Goal: Information Seeking & Learning: Learn about a topic

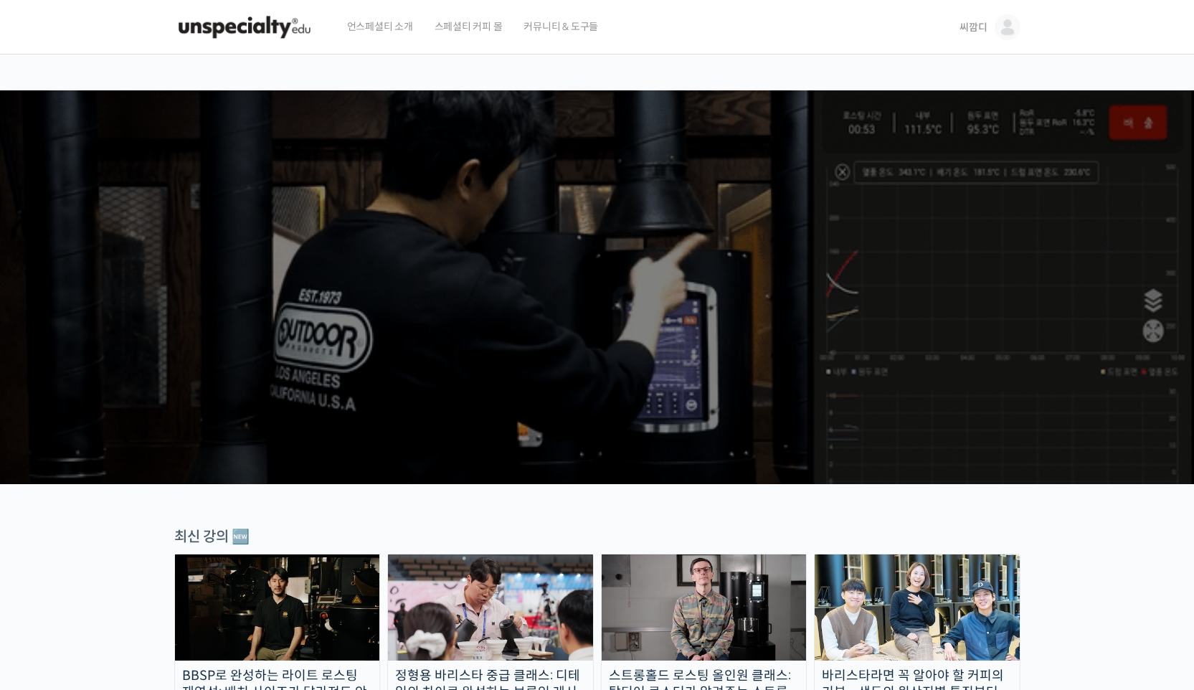
click at [972, 33] on span "씨깜디" at bounding box center [973, 27] width 27 height 13
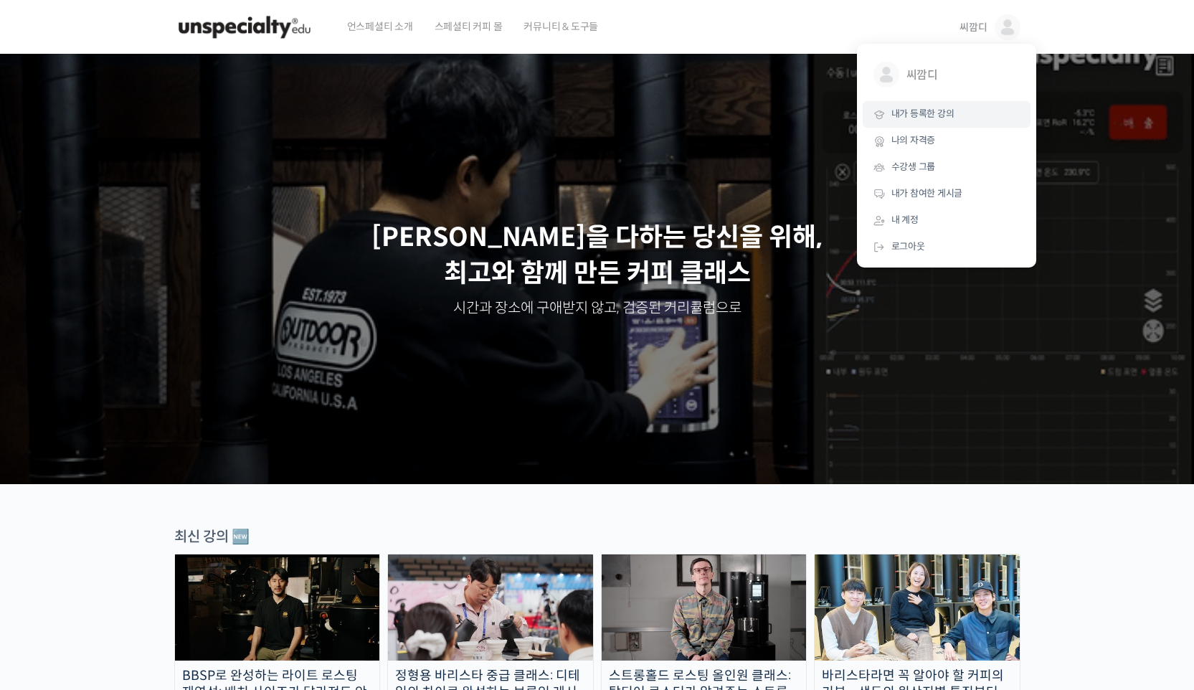
click at [941, 124] on link "내가 등록한 강의" at bounding box center [947, 114] width 168 height 27
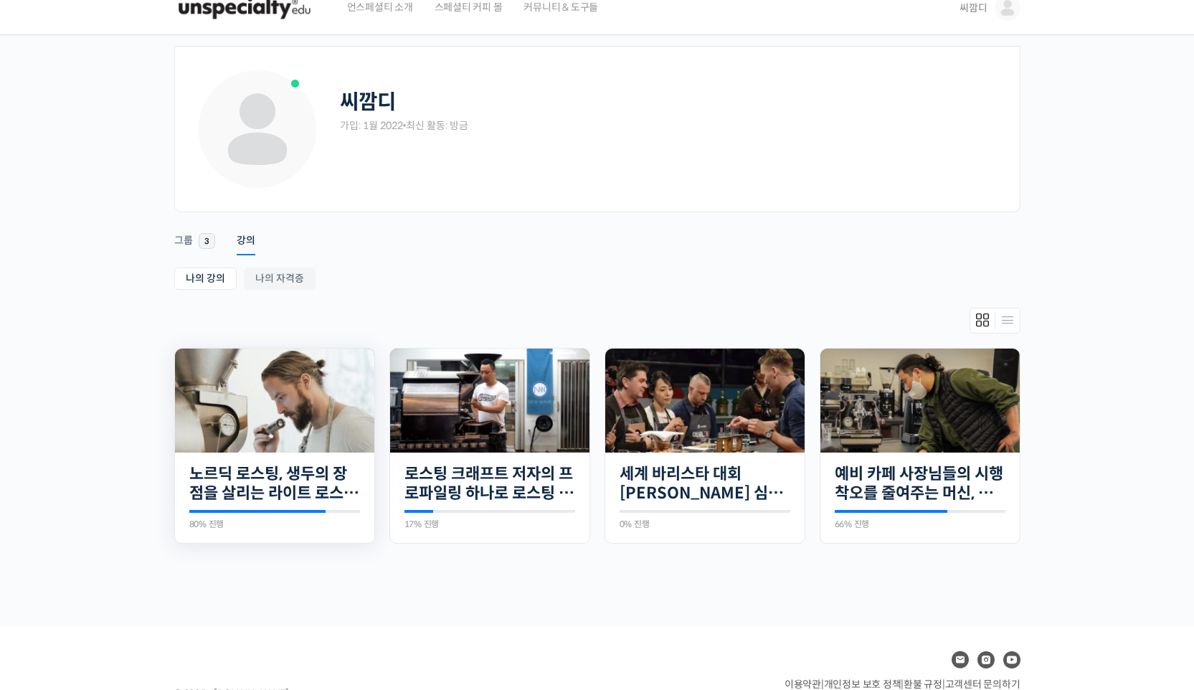
scroll to position [20, 0]
click at [605, 299] on div "나의 강의 My 강의 나의 자격증 나의 강의 My 강의 나의 자격증 진행 중 25개의 수업 노르딕 로스팅, 생두의 장점을 살리는 라이트 로스팅…" at bounding box center [597, 422] width 846 height 310
click at [529, 402] on img at bounding box center [489, 400] width 199 height 113
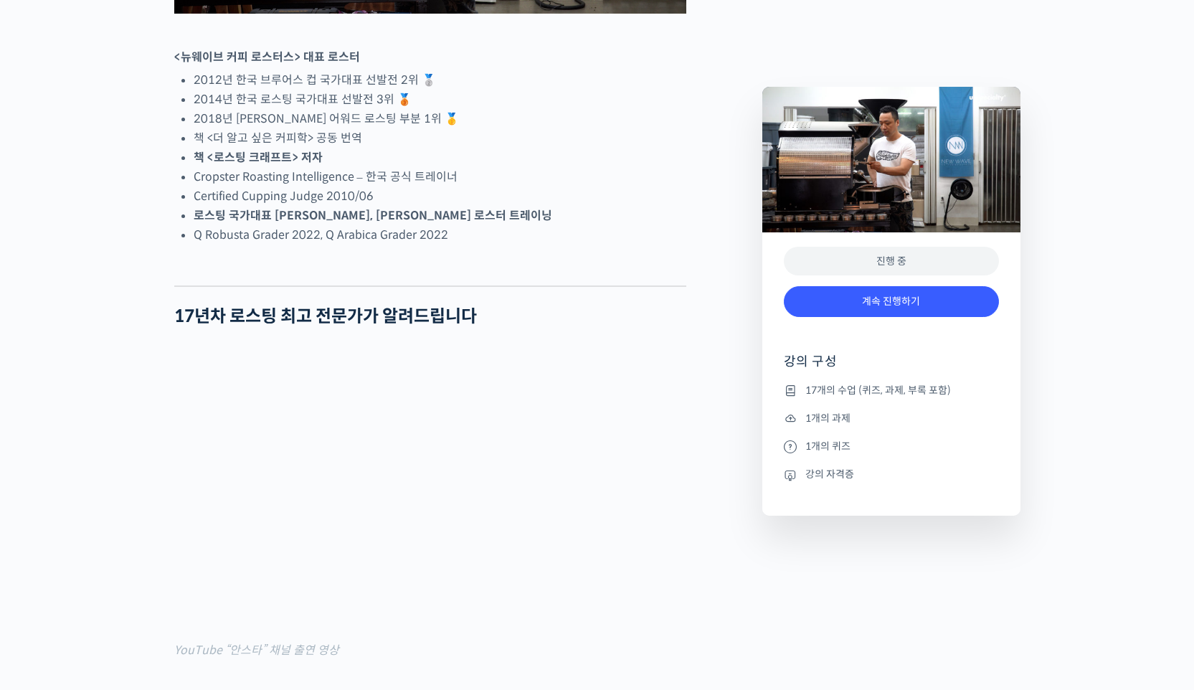
scroll to position [1108, 0]
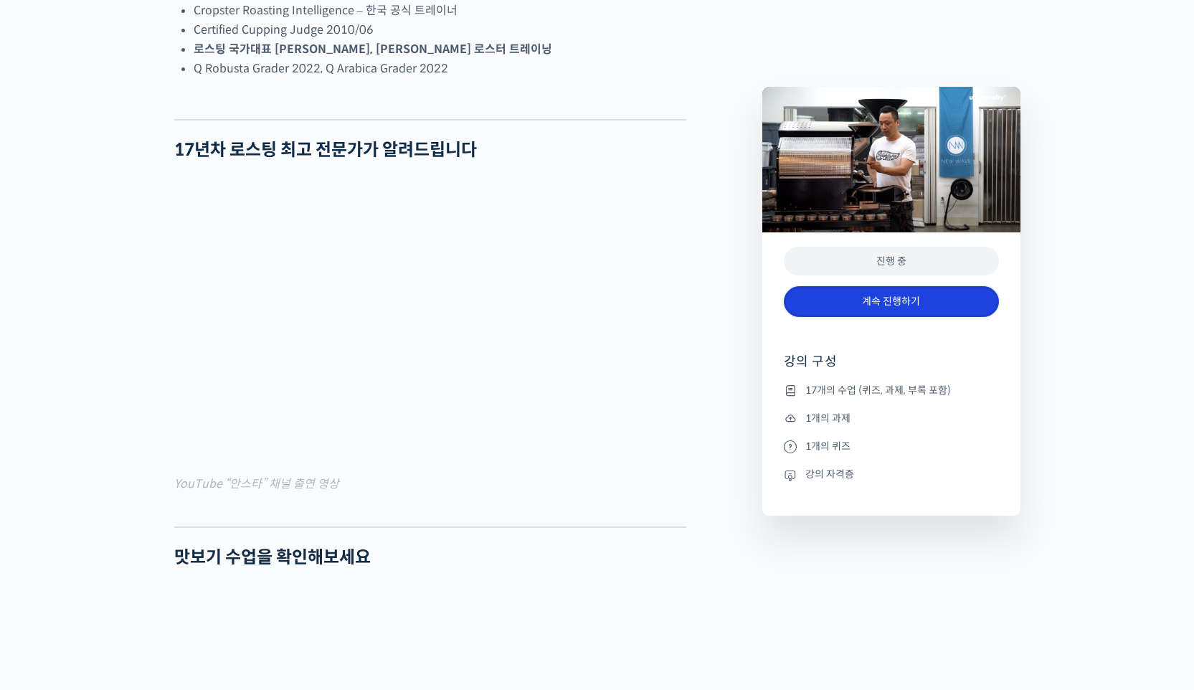
click at [869, 302] on link "계속 진행하기" at bounding box center [891, 301] width 215 height 31
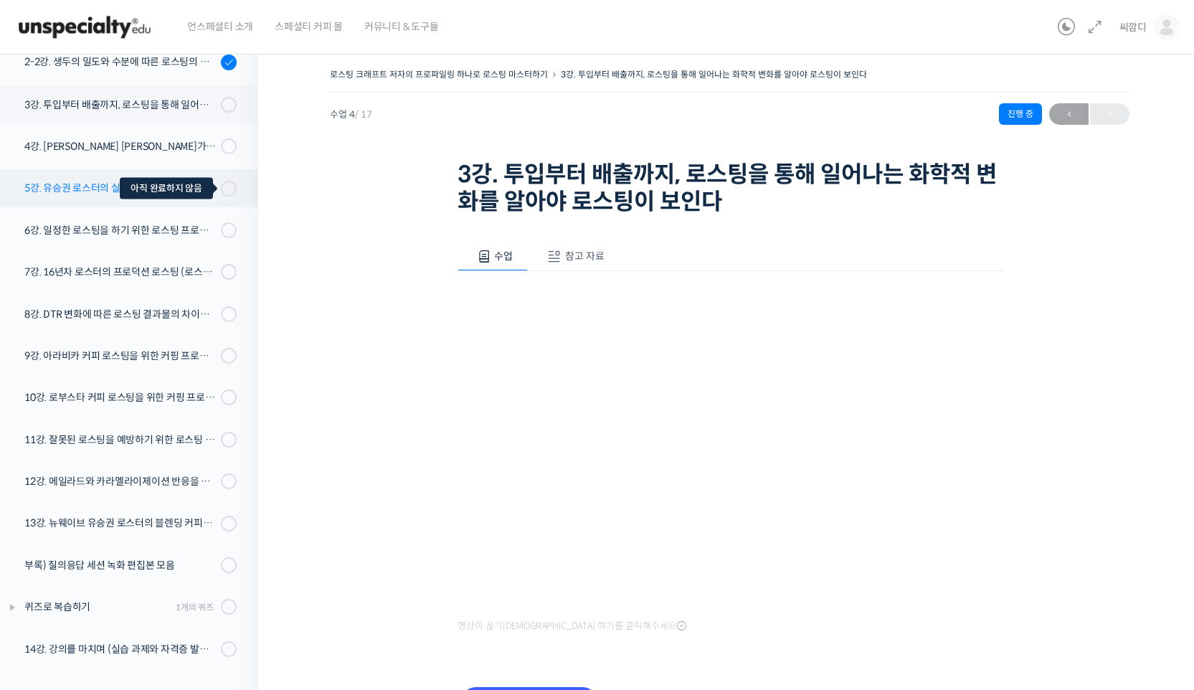
scroll to position [164, 0]
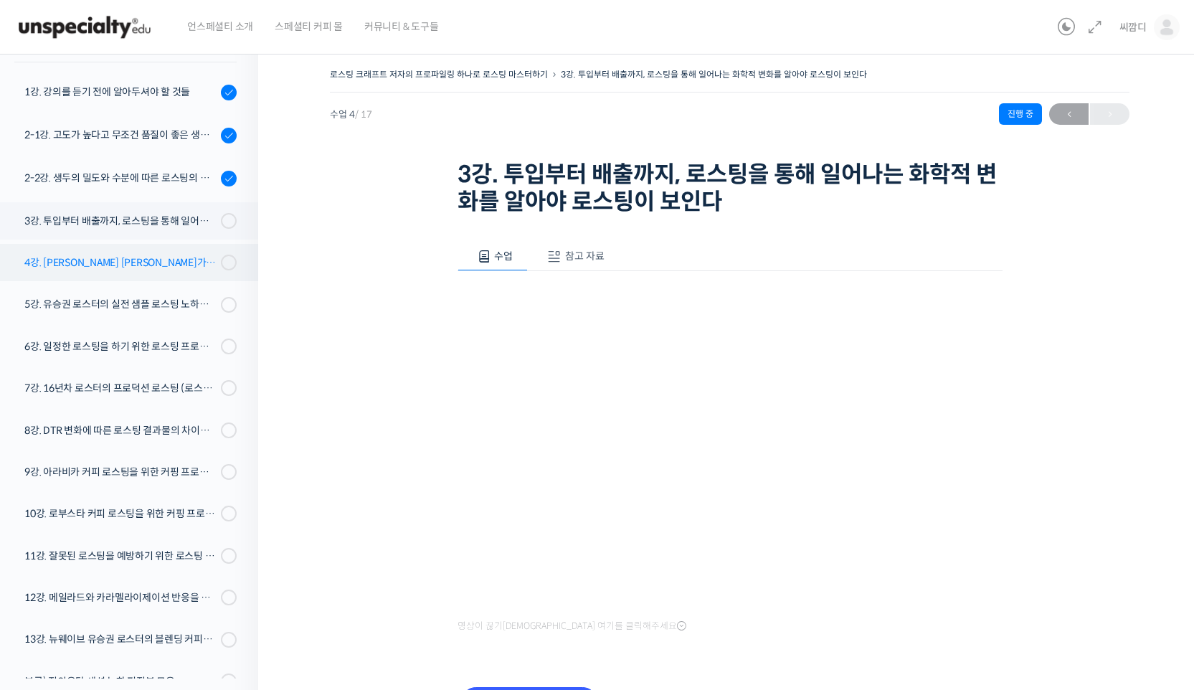
click at [179, 266] on div "4강. [PERSON_NAME] [PERSON_NAME]가 [PERSON_NAME]하는 로스팅 머신의 관리 및 세팅 방법 - 프로밧, 기센" at bounding box center [120, 263] width 192 height 16
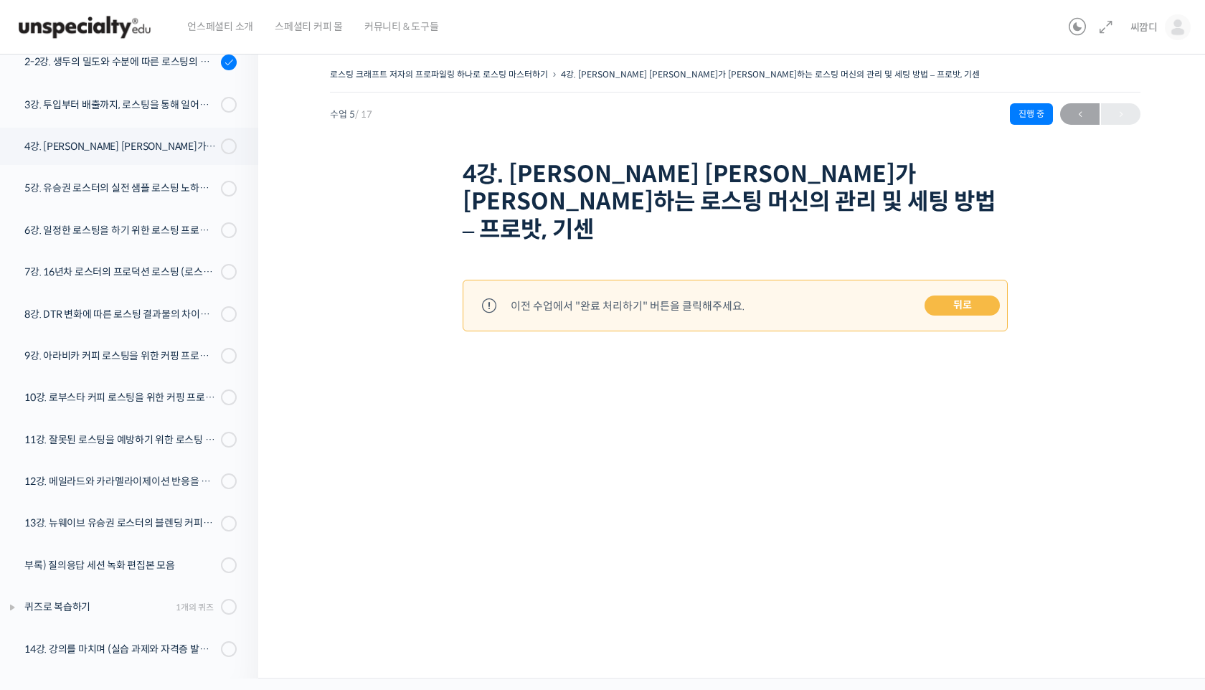
scroll to position [67, 0]
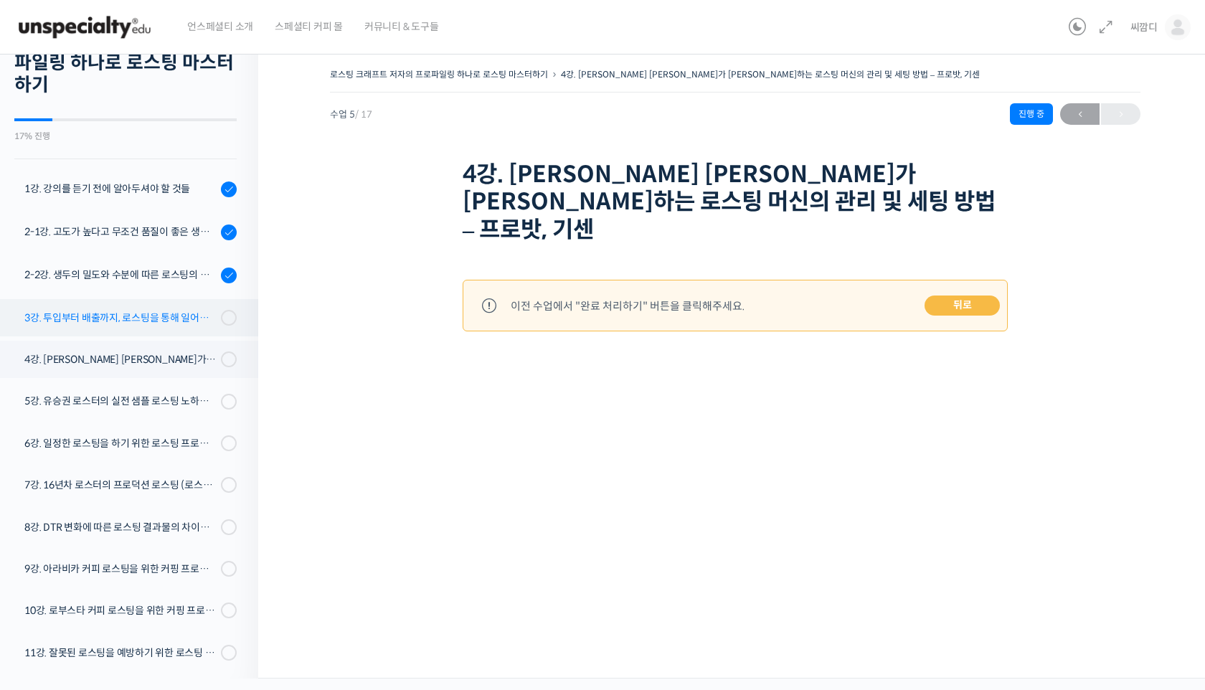
click at [163, 328] on link "3강. 투입부터 배출까지, 로스팅을 통해 일어나는 화학적 변화를 알아야 로스팅이 보인다" at bounding box center [125, 317] width 265 height 37
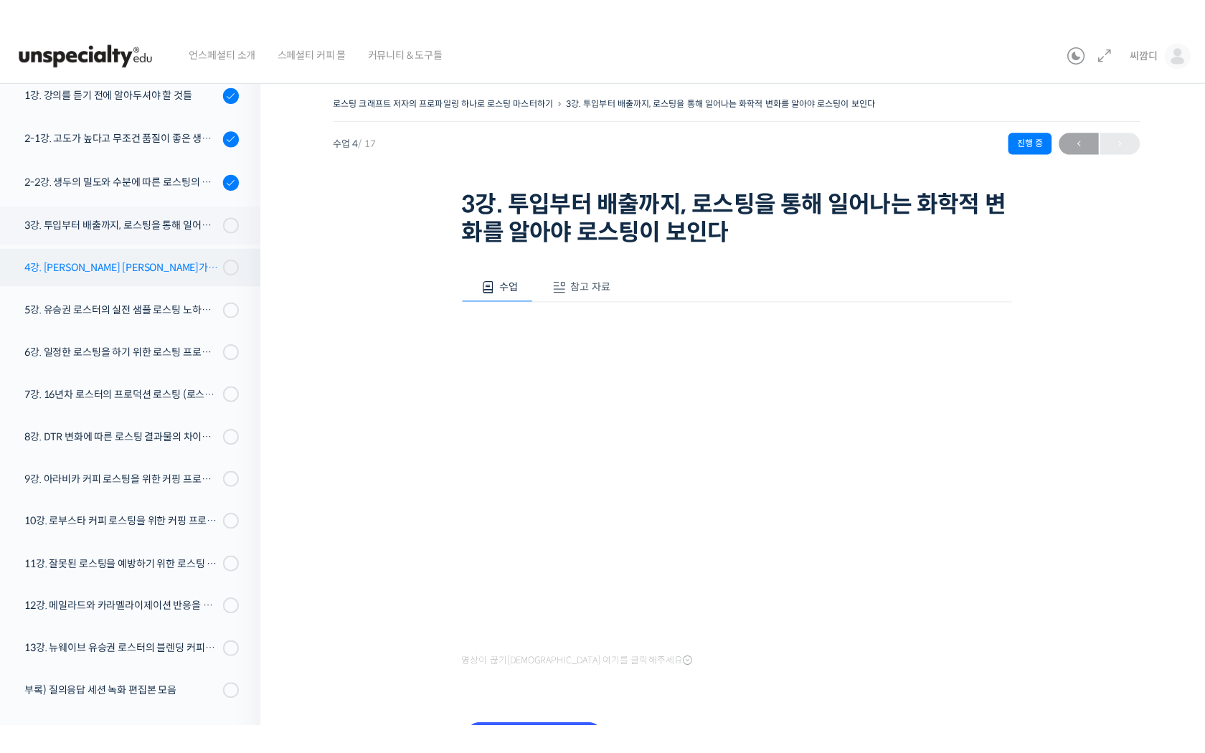
scroll to position [187, 0]
